Goal: Task Accomplishment & Management: Manage account settings

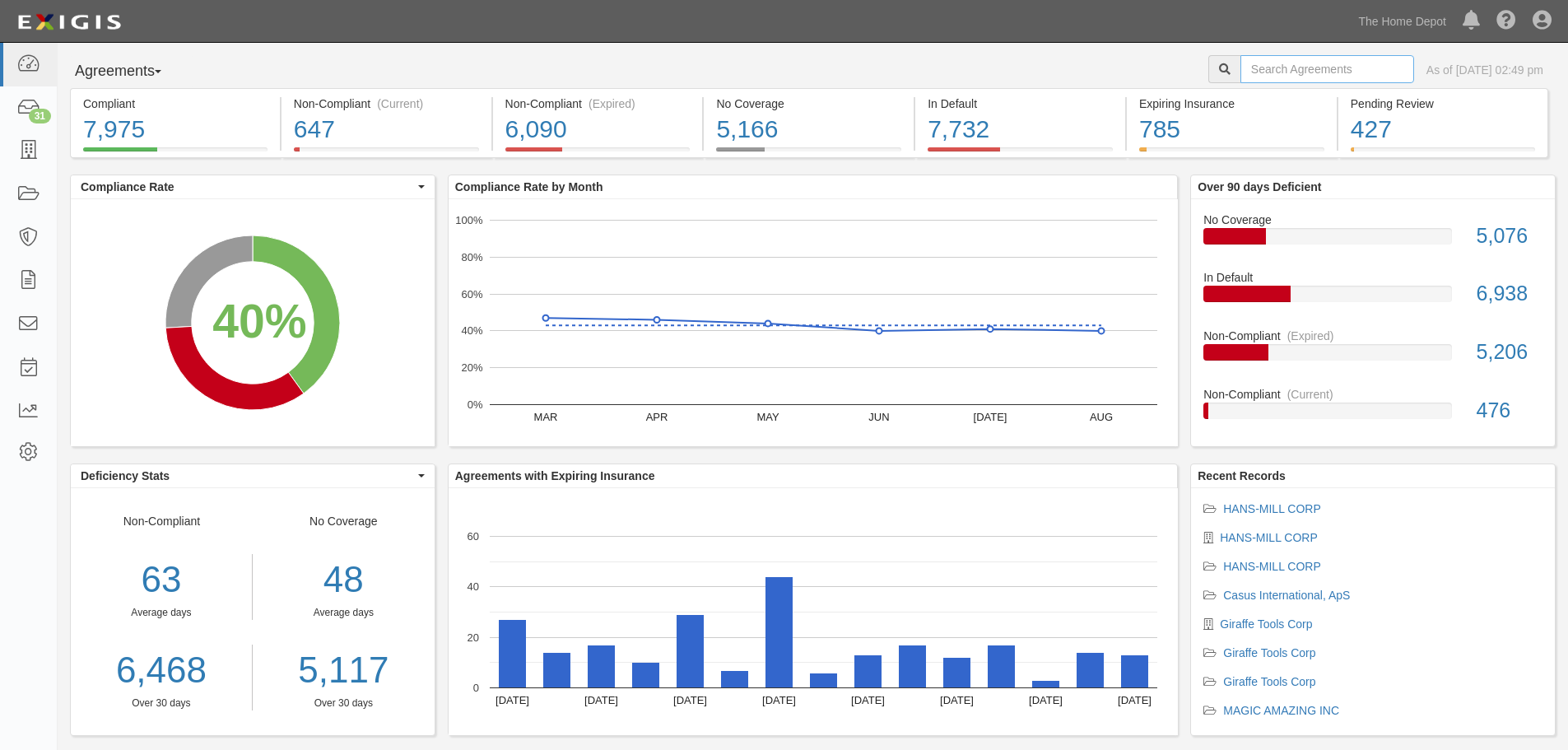
click at [1285, 65] on input "text" at bounding box center [1327, 69] width 173 height 28
type input "scrub daddy"
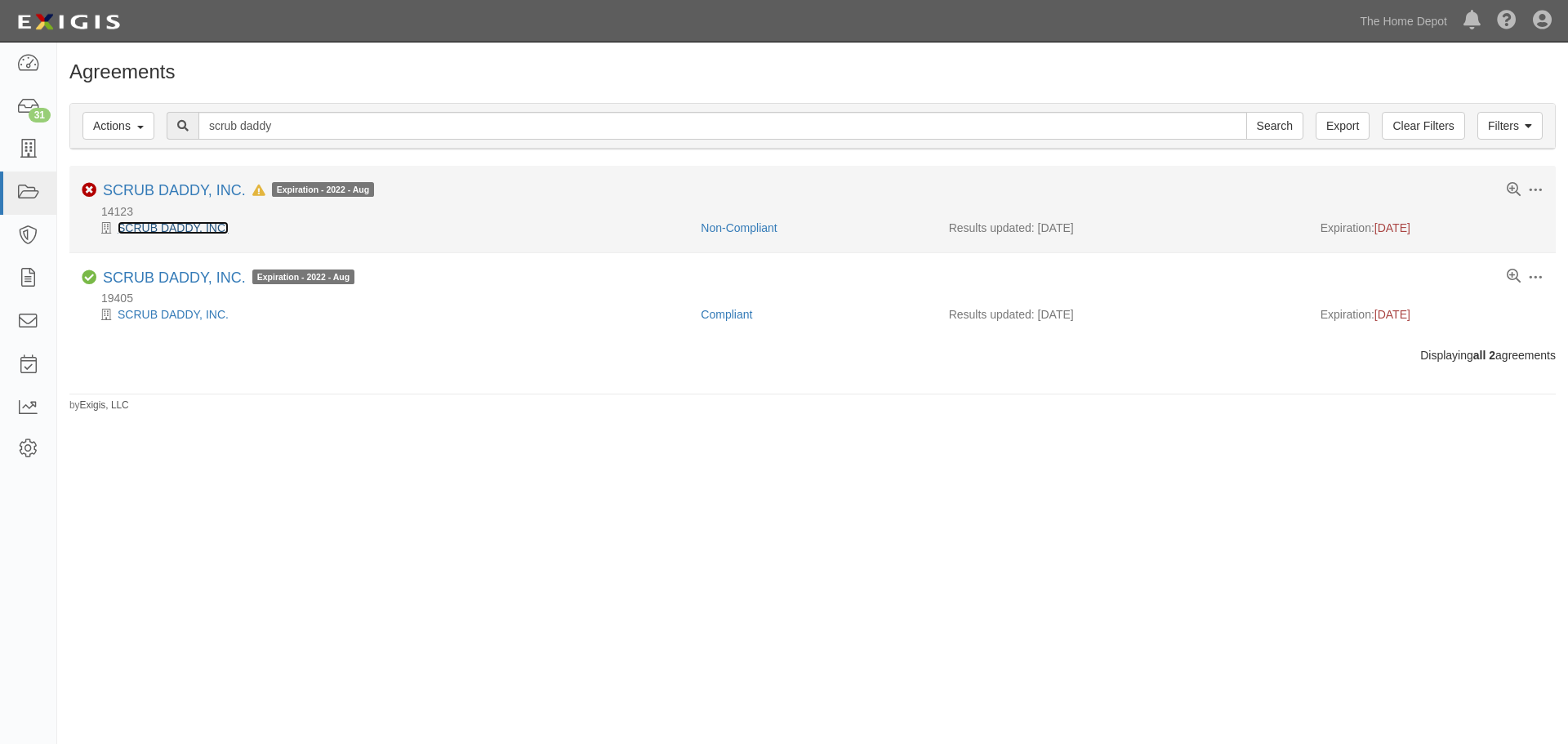
click at [195, 231] on link "SCRUB DADDY, INC." at bounding box center [173, 228] width 111 height 13
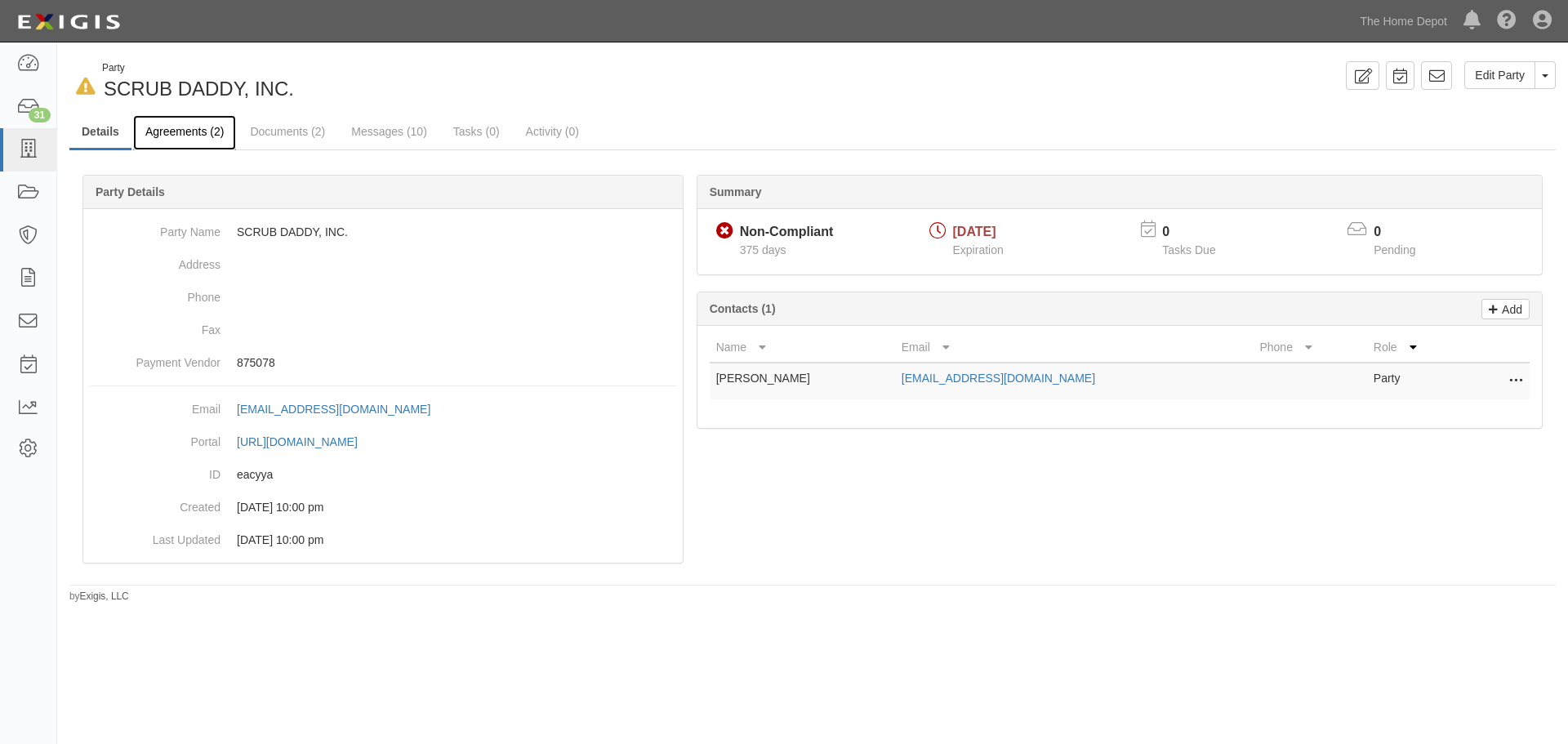
click at [187, 137] on link "Agreements (2)" at bounding box center [184, 133] width 103 height 35
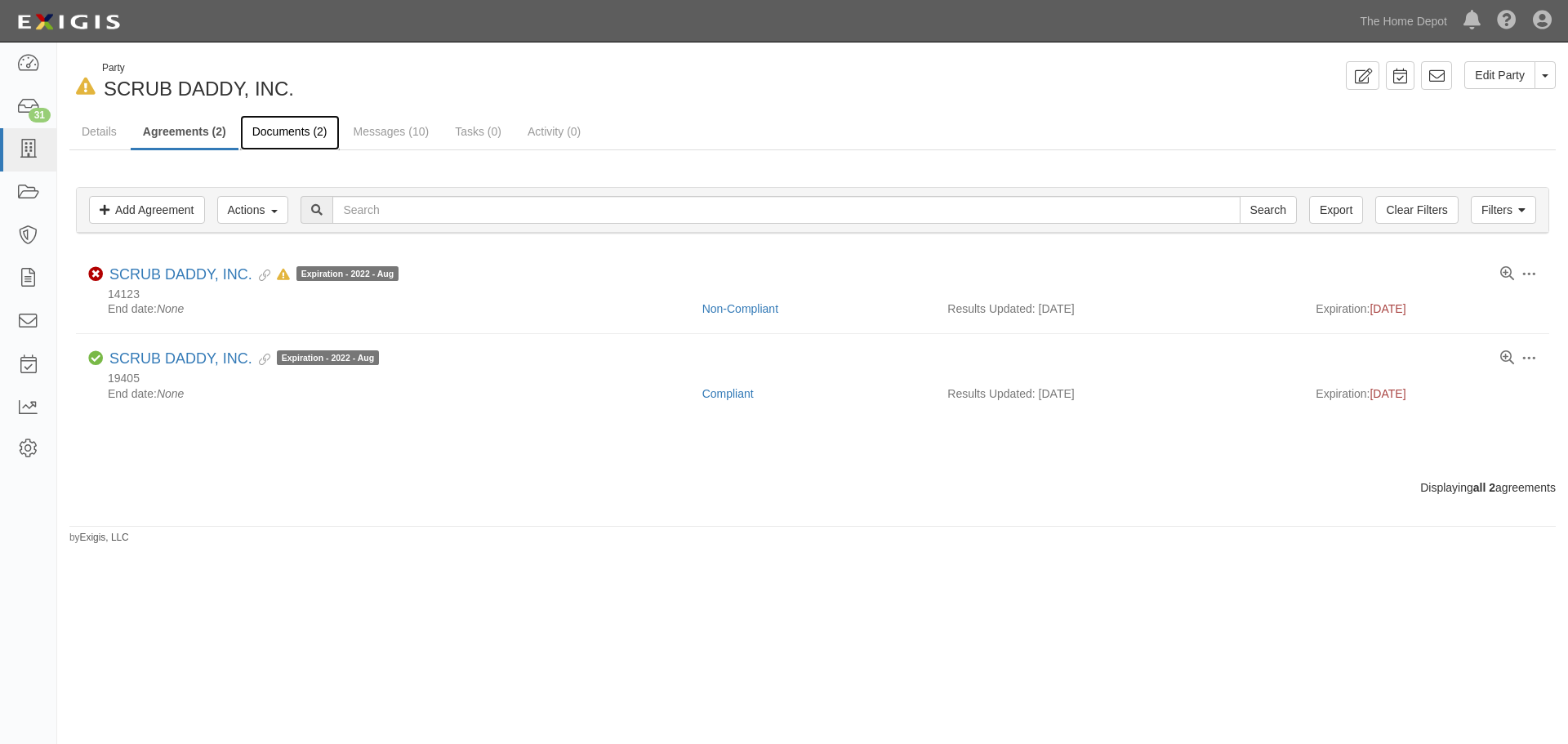
click at [311, 128] on link "Documents (2)" at bounding box center [290, 133] width 100 height 35
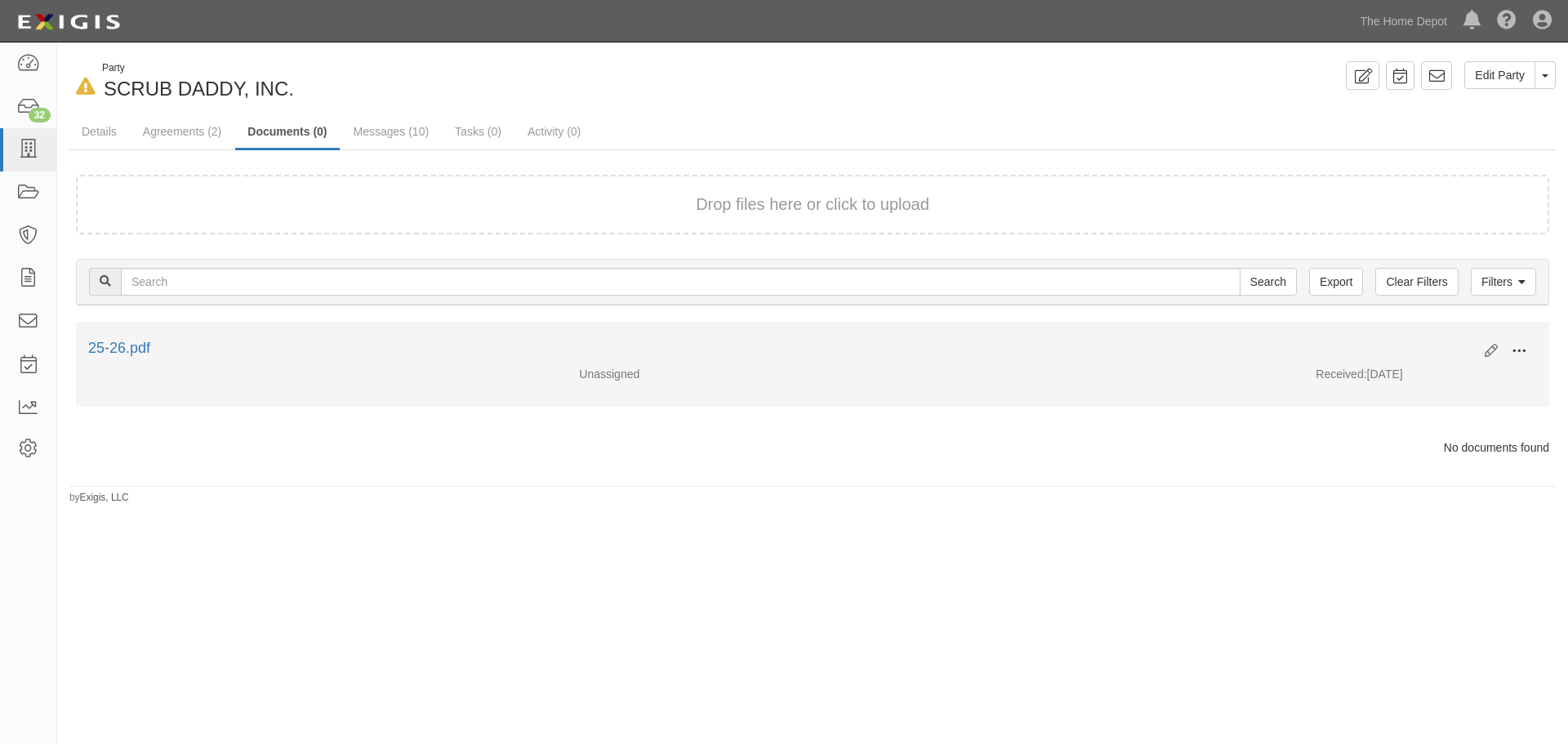
click at [1520, 353] on span at bounding box center [1519, 351] width 15 height 15
click at [1411, 347] on link "Edit" at bounding box center [1440, 345] width 129 height 30
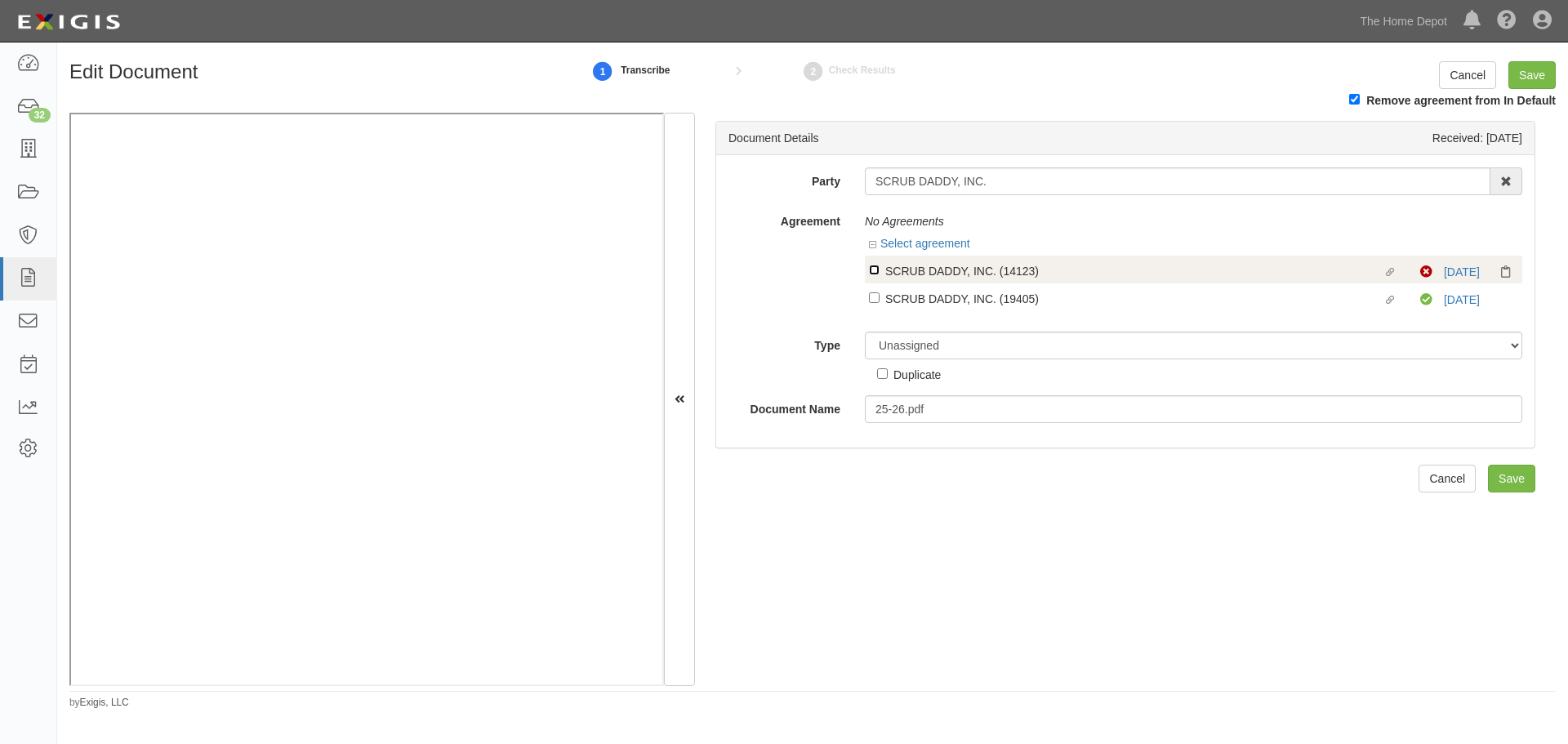
click at [869, 266] on input "Linked agreement SCRUB DADDY, INC. (14123) Linked agreement" at bounding box center [873, 269] width 10 height 10
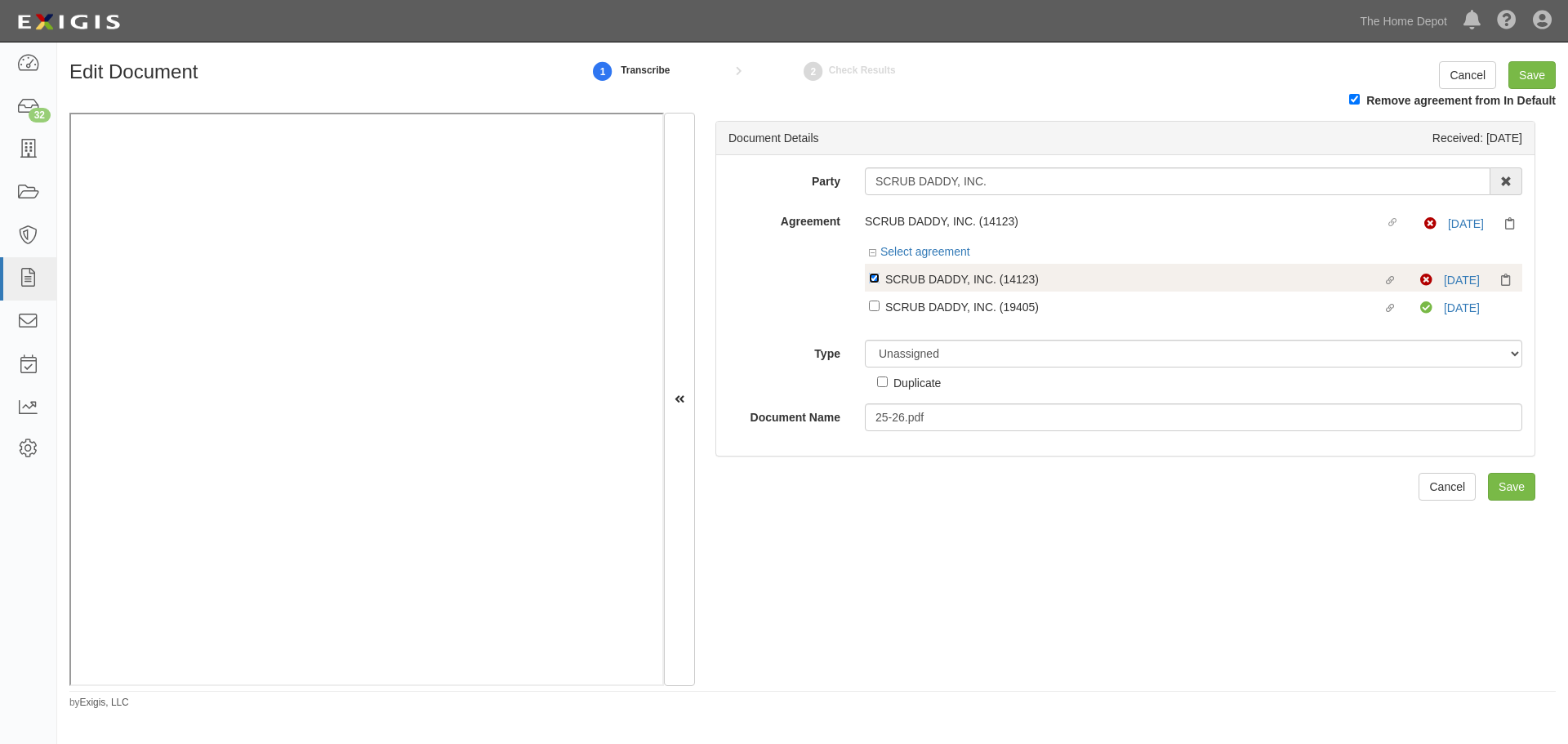
click at [873, 279] on input "Linked agreement SCRUB DADDY, INC. (14123) Linked agreement" at bounding box center [873, 277] width 10 height 10
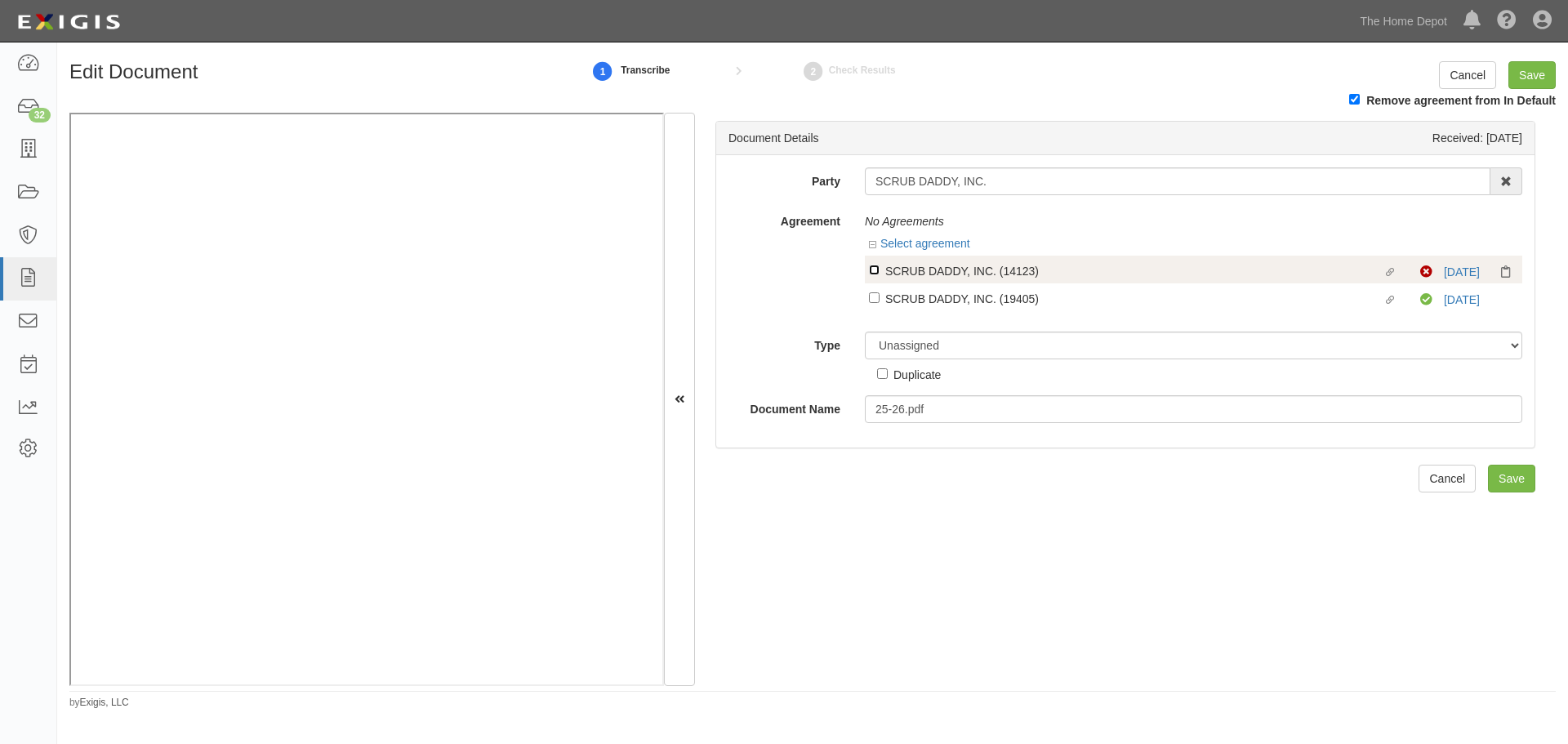
click at [872, 272] on input "Linked agreement SCRUB DADDY, INC. (14123) Linked agreement" at bounding box center [873, 269] width 10 height 10
checkbox input "true"
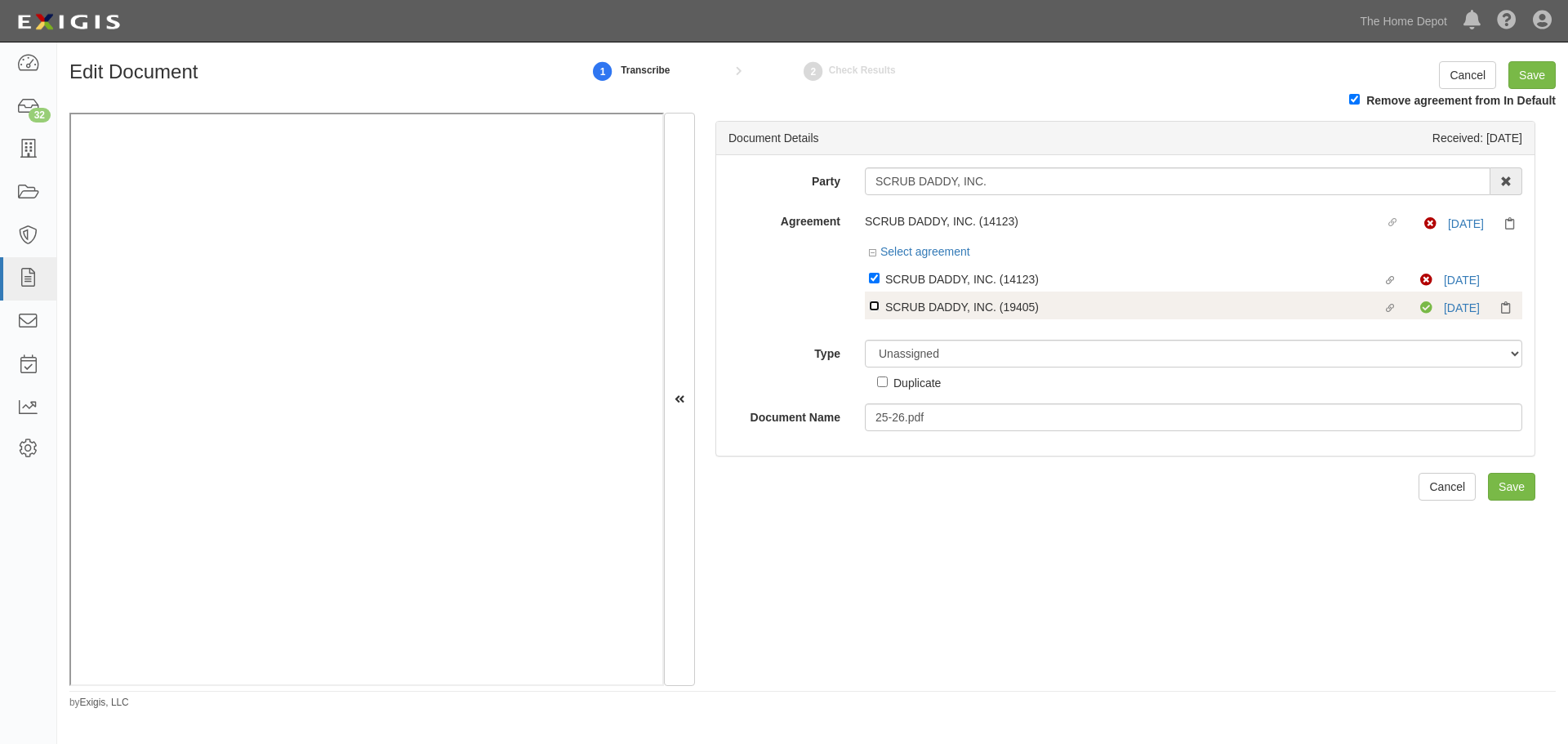
click at [869, 302] on input "Linked agreement SCRUB DADDY, INC. (19405) Linked agreement" at bounding box center [873, 305] width 10 height 10
checkbox input "true"
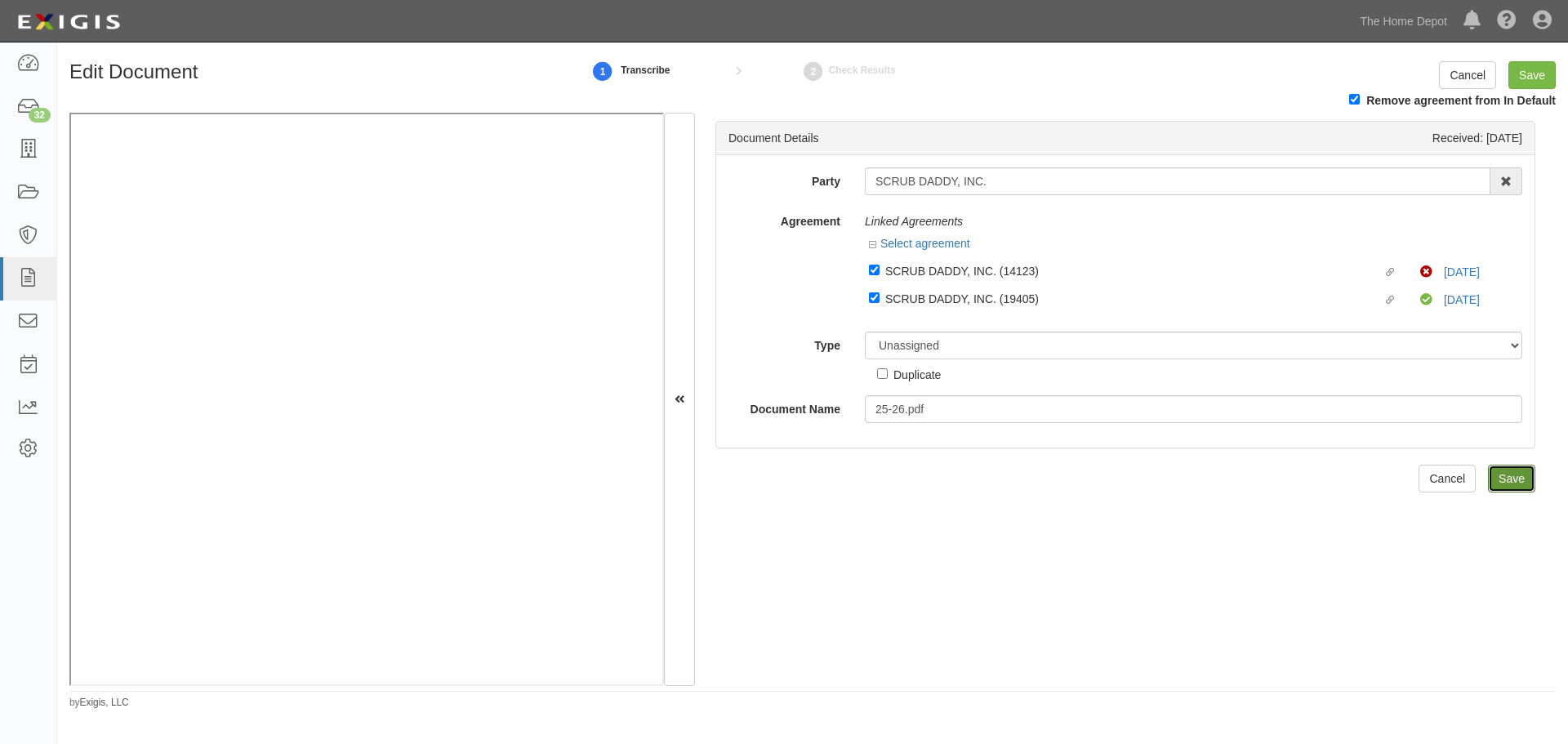
click at [1516, 487] on input "Save" at bounding box center [1511, 479] width 47 height 28
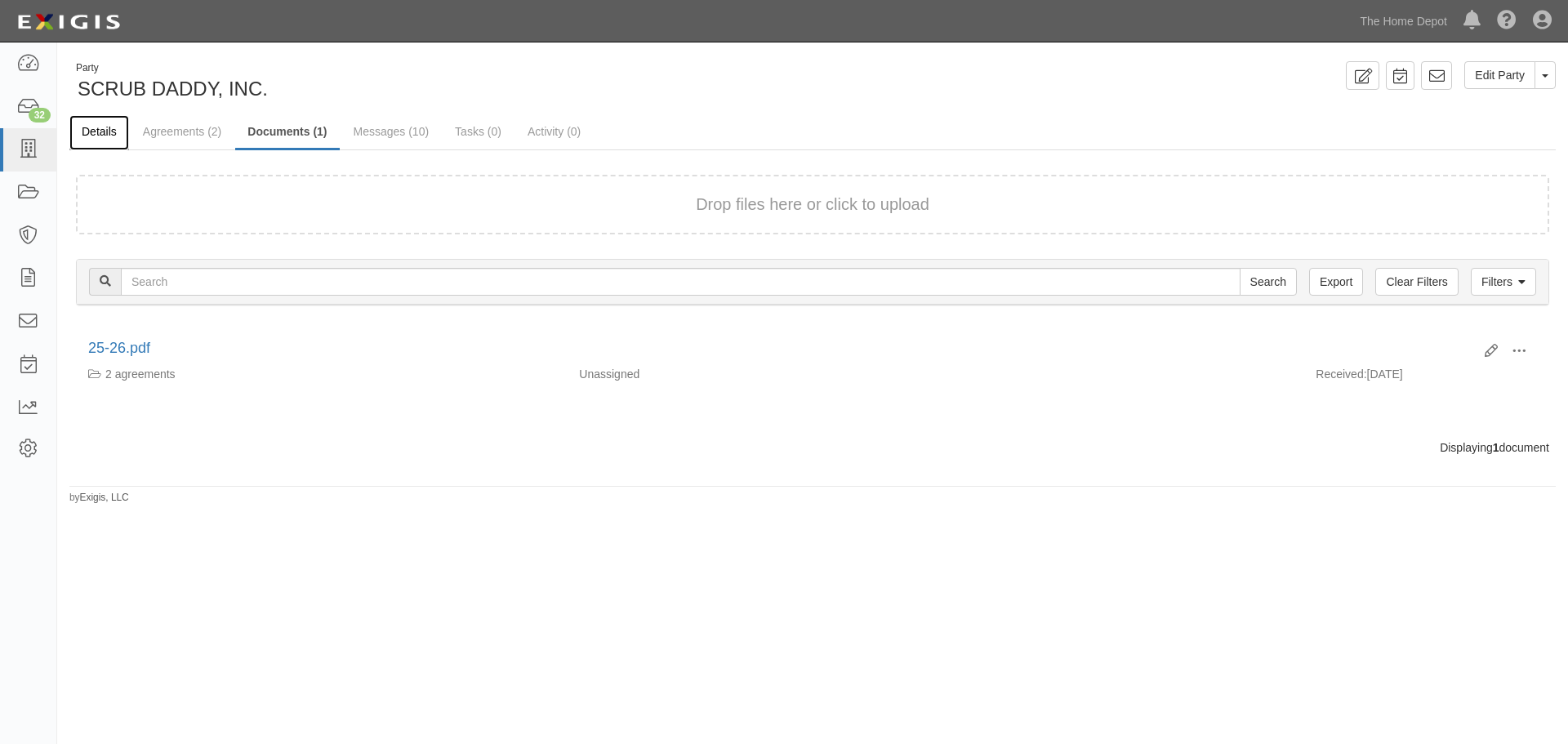
click at [91, 130] on link "Details" at bounding box center [99, 133] width 60 height 35
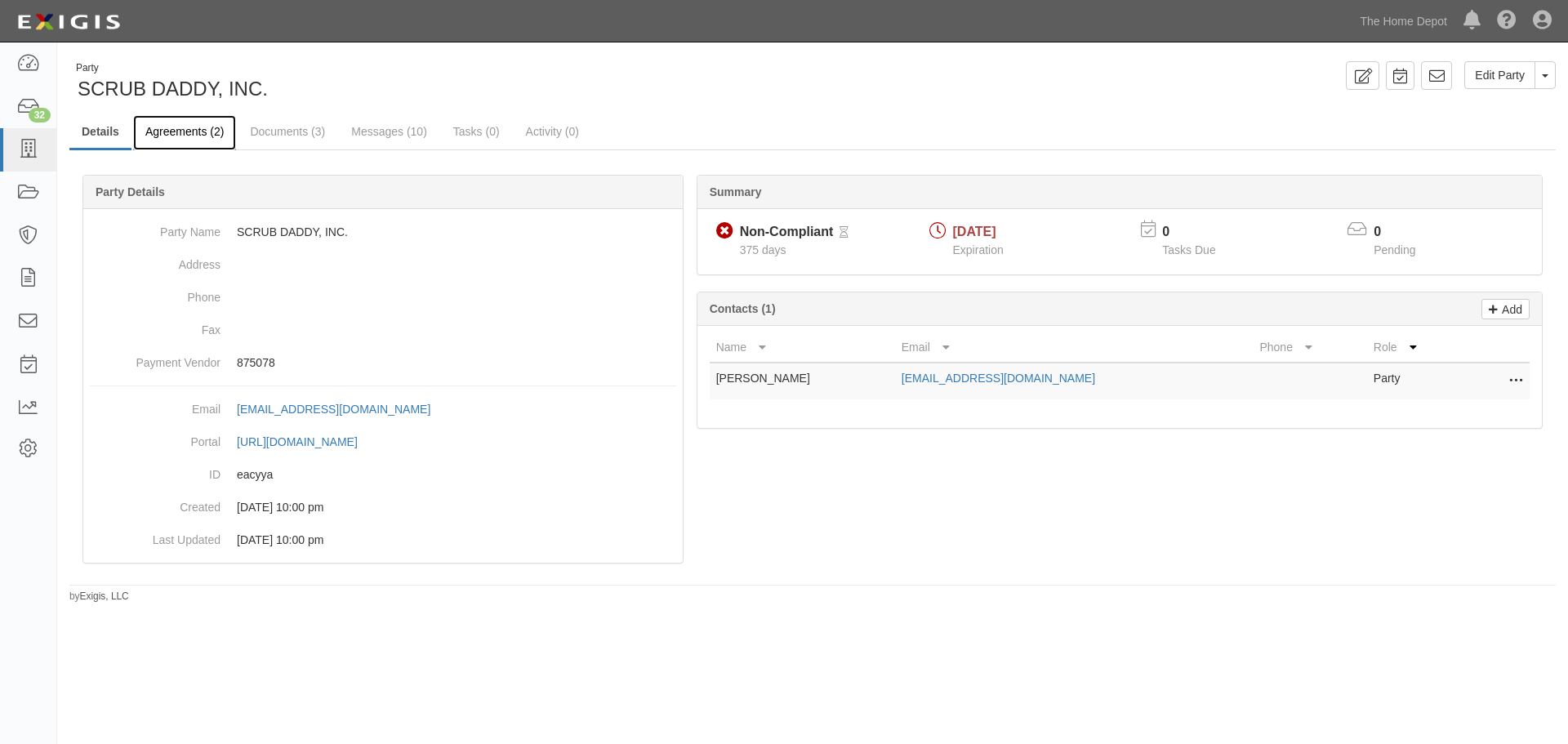
click at [165, 130] on link "Agreements (2)" at bounding box center [184, 133] width 103 height 35
